Goal: Go to known website: Go to known website

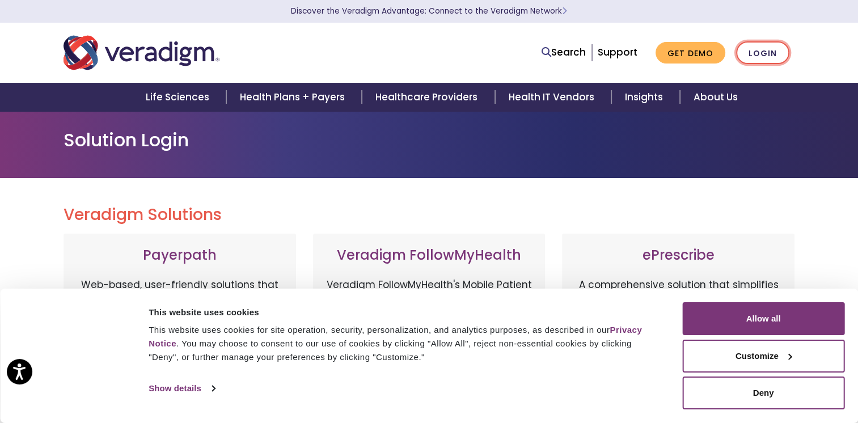
click at [769, 50] on link "Login" at bounding box center [762, 52] width 53 height 23
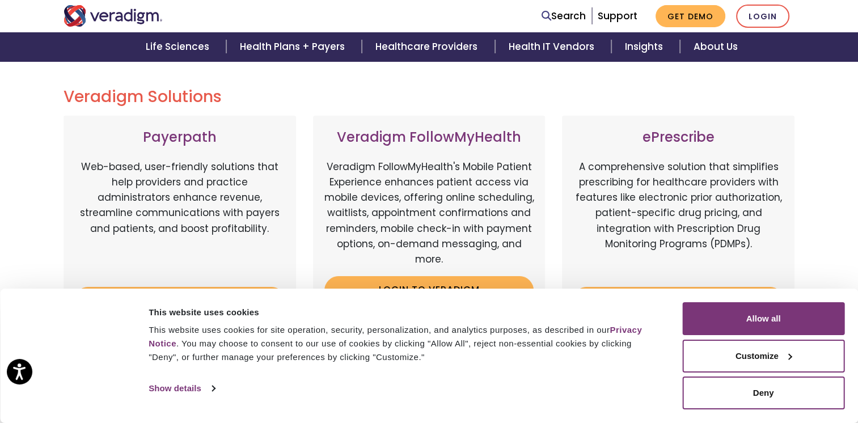
scroll to position [120, 0]
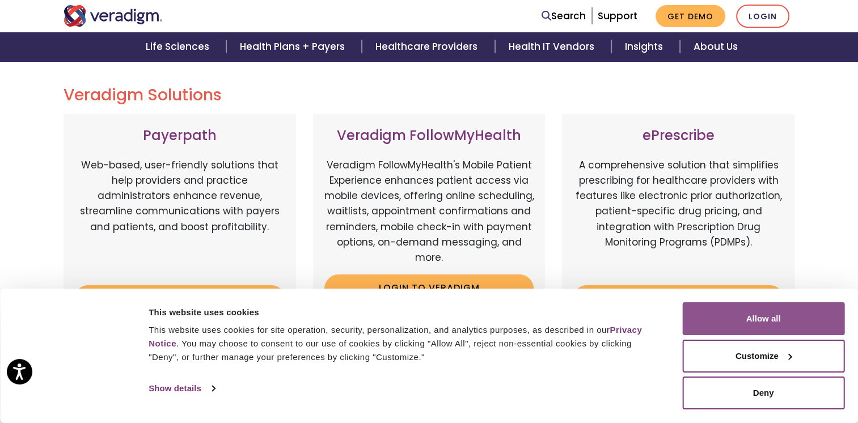
click at [747, 323] on button "Allow all" at bounding box center [763, 318] width 162 height 33
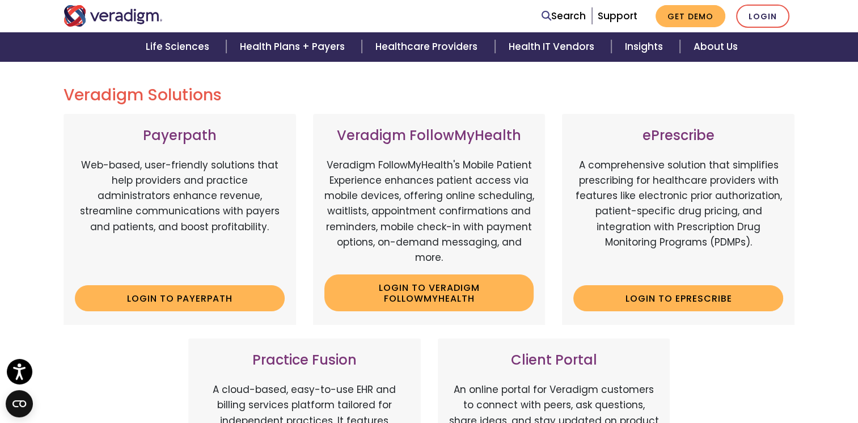
scroll to position [0, 0]
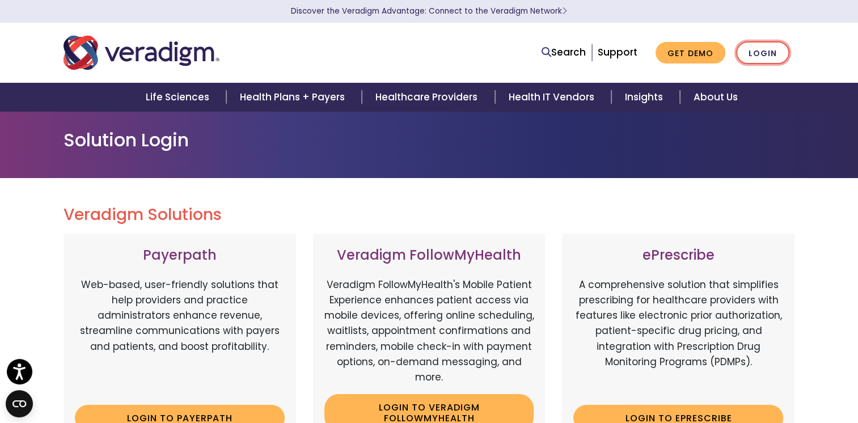
click at [763, 60] on link "Login" at bounding box center [762, 52] width 53 height 23
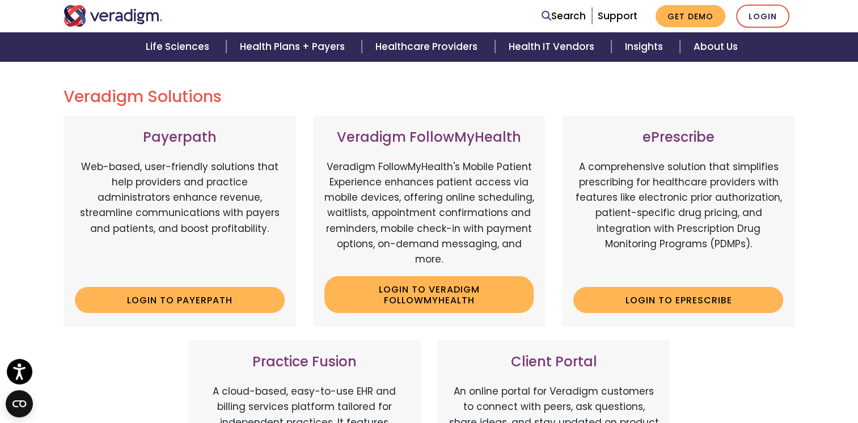
scroll to position [119, 0]
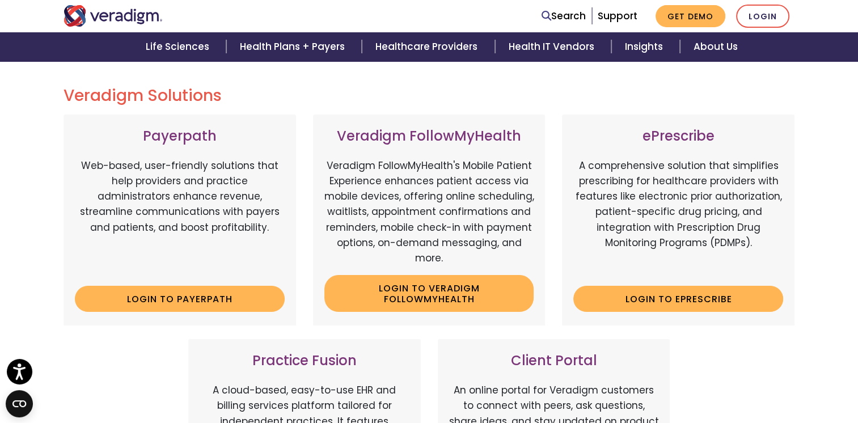
drag, startPoint x: 594, startPoint y: 109, endPoint x: 569, endPoint y: 124, distance: 29.5
click at [569, 124] on div "Veradigm Solutions Payerpath Web-based, user-friendly solutions that help provi…" at bounding box center [429, 389] width 749 height 607
